Goal: Information Seeking & Learning: Learn about a topic

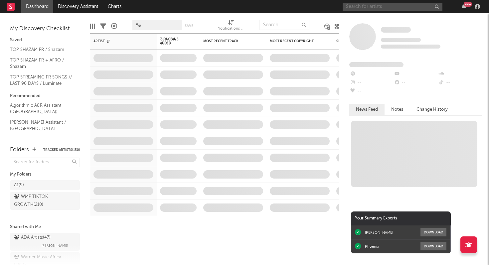
click at [361, 8] on input "text" at bounding box center [393, 7] width 100 height 8
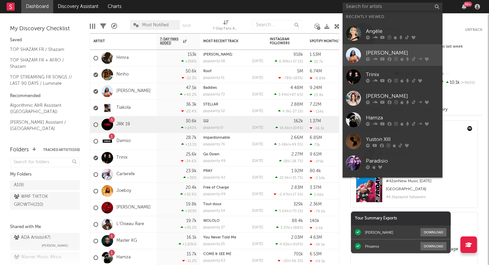
click at [371, 50] on div "[PERSON_NAME]" at bounding box center [402, 53] width 73 height 8
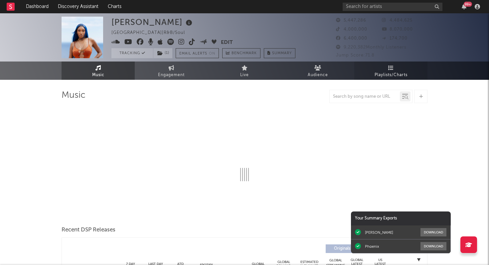
click at [381, 73] on span "Playlists/Charts" at bounding box center [391, 75] width 33 height 8
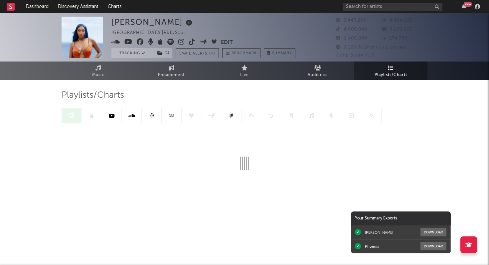
click at [150, 115] on icon at bounding box center [151, 115] width 5 height 5
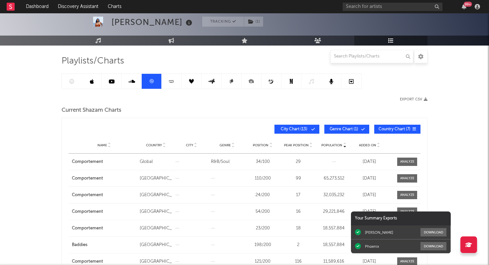
scroll to position [43, 0]
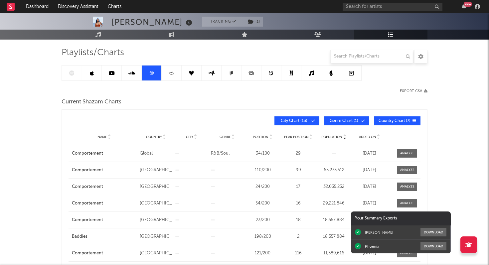
click at [364, 136] on span "Added On" at bounding box center [367, 137] width 17 height 4
click at [93, 74] on icon at bounding box center [92, 73] width 4 height 5
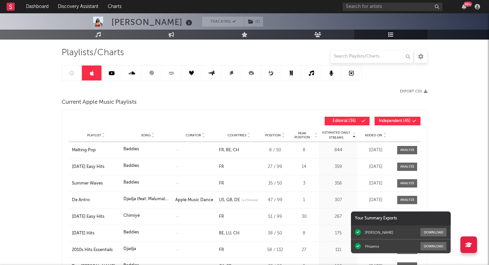
click at [365, 136] on div "Added On" at bounding box center [375, 135] width 33 height 5
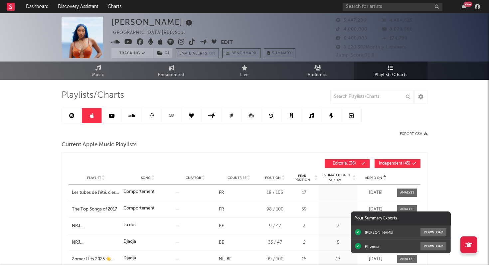
click at [71, 113] on icon at bounding box center [71, 115] width 5 height 5
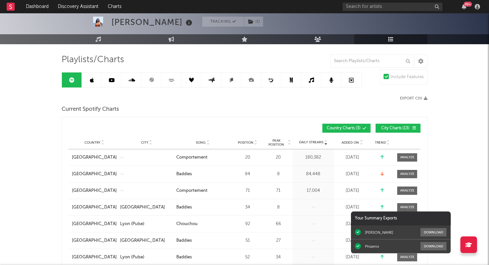
scroll to position [33, 0]
